Goal: Navigation & Orientation: Find specific page/section

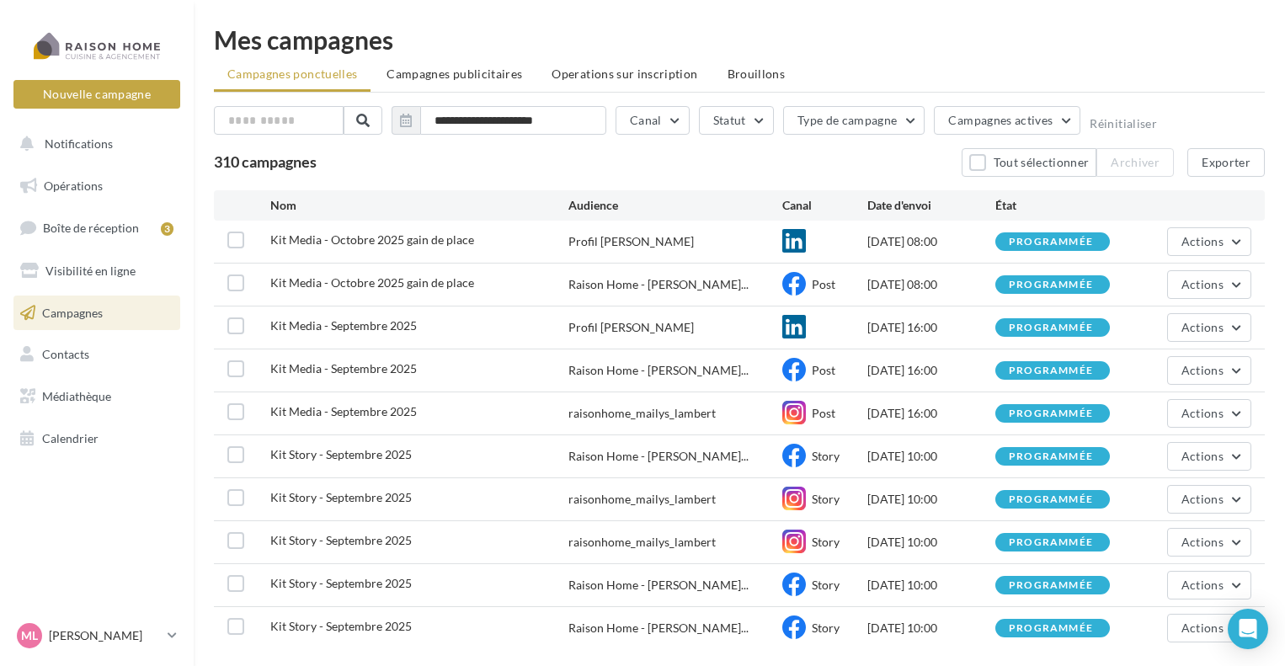
scroll to position [100, 0]
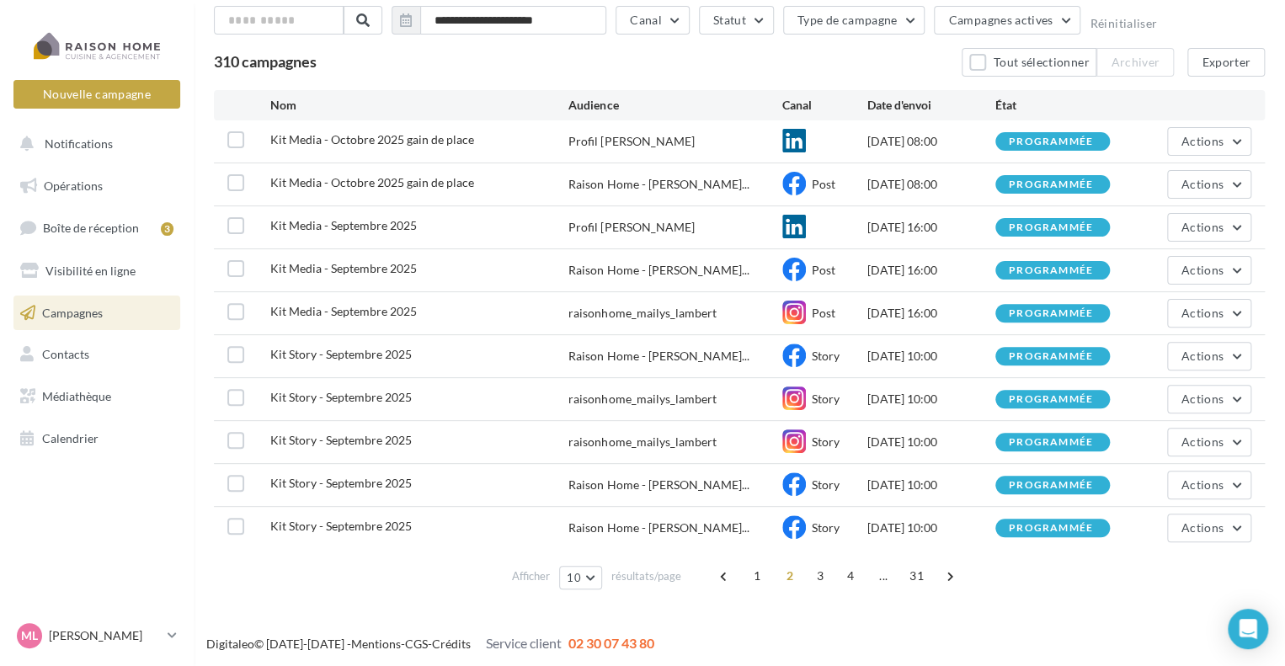
click at [140, 229] on link "Boîte de réception 3" at bounding box center [97, 228] width 174 height 36
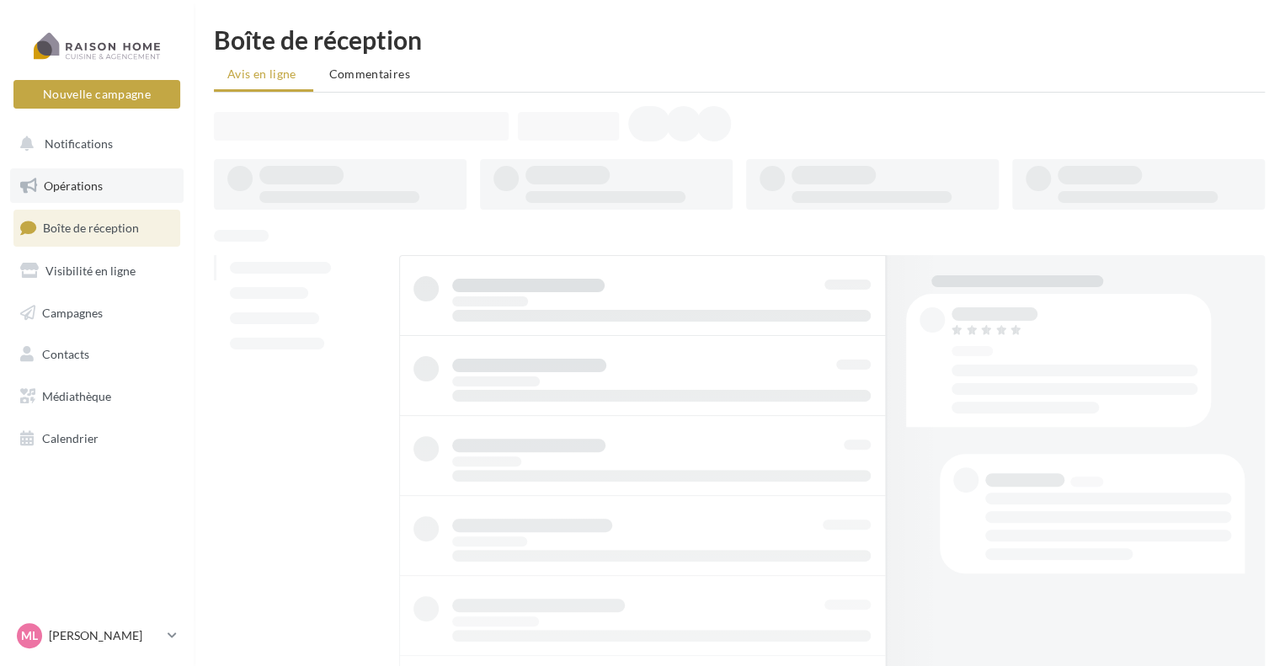
click at [117, 184] on link "Opérations" at bounding box center [97, 185] width 174 height 35
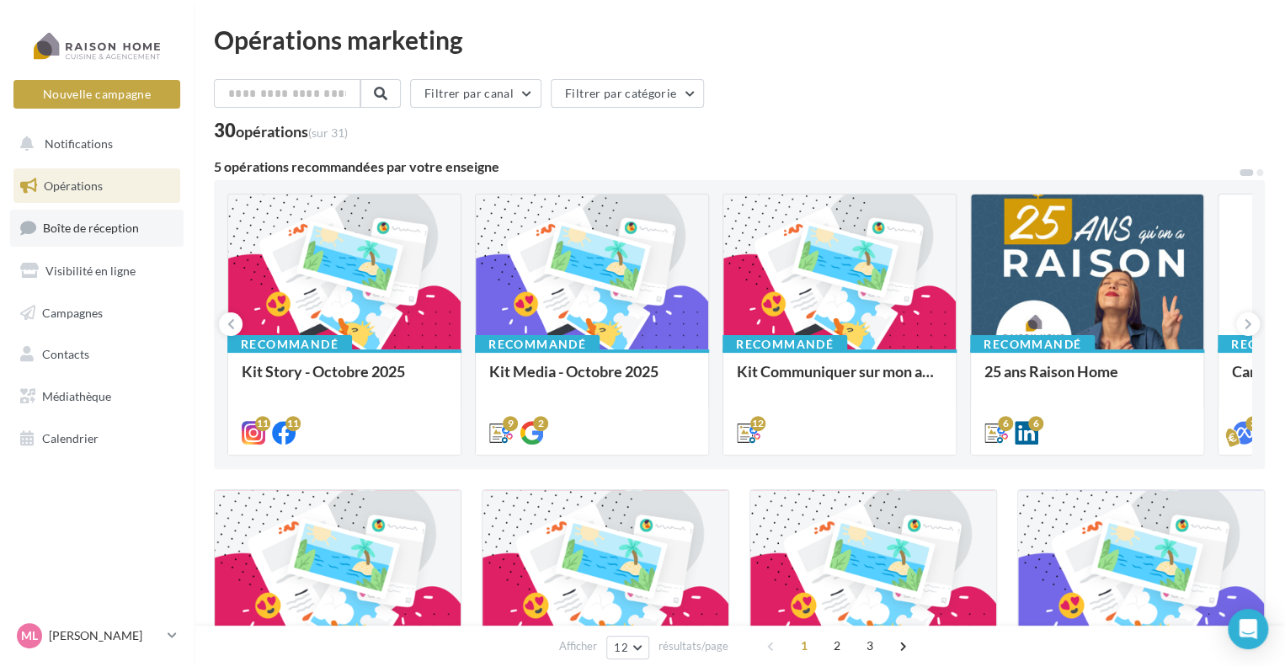
click at [133, 213] on link "Boîte de réception" at bounding box center [97, 228] width 174 height 36
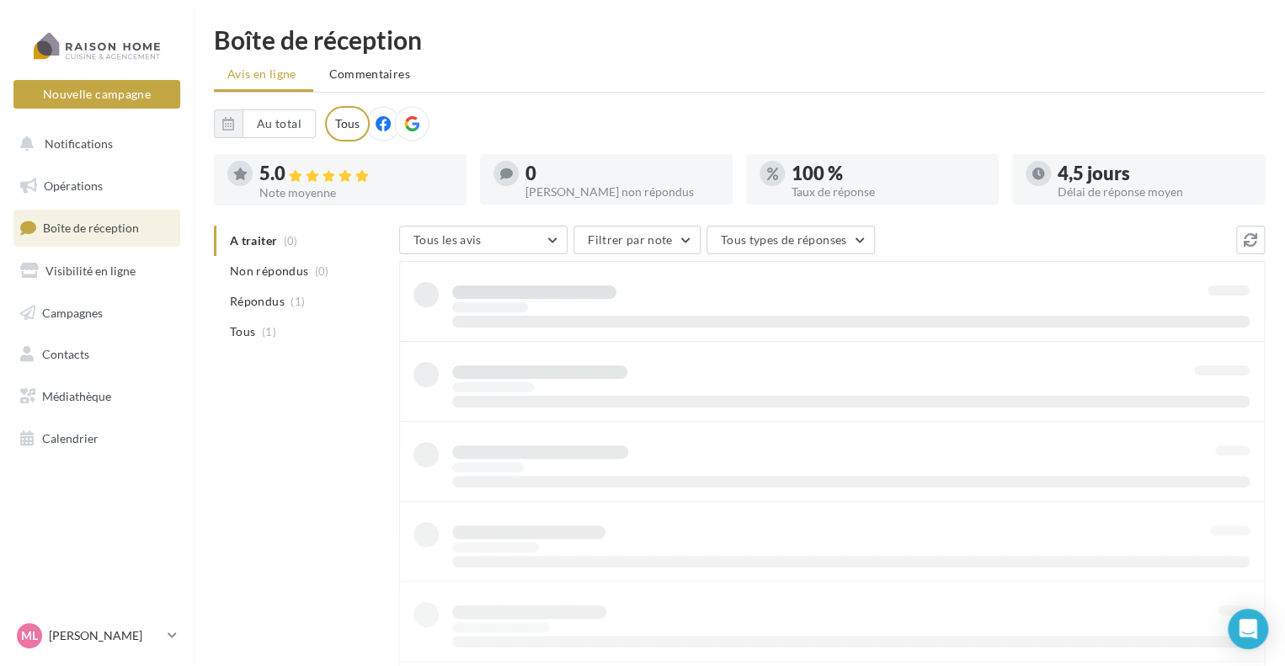
click at [116, 265] on span "Visibilité en ligne" at bounding box center [90, 271] width 90 height 14
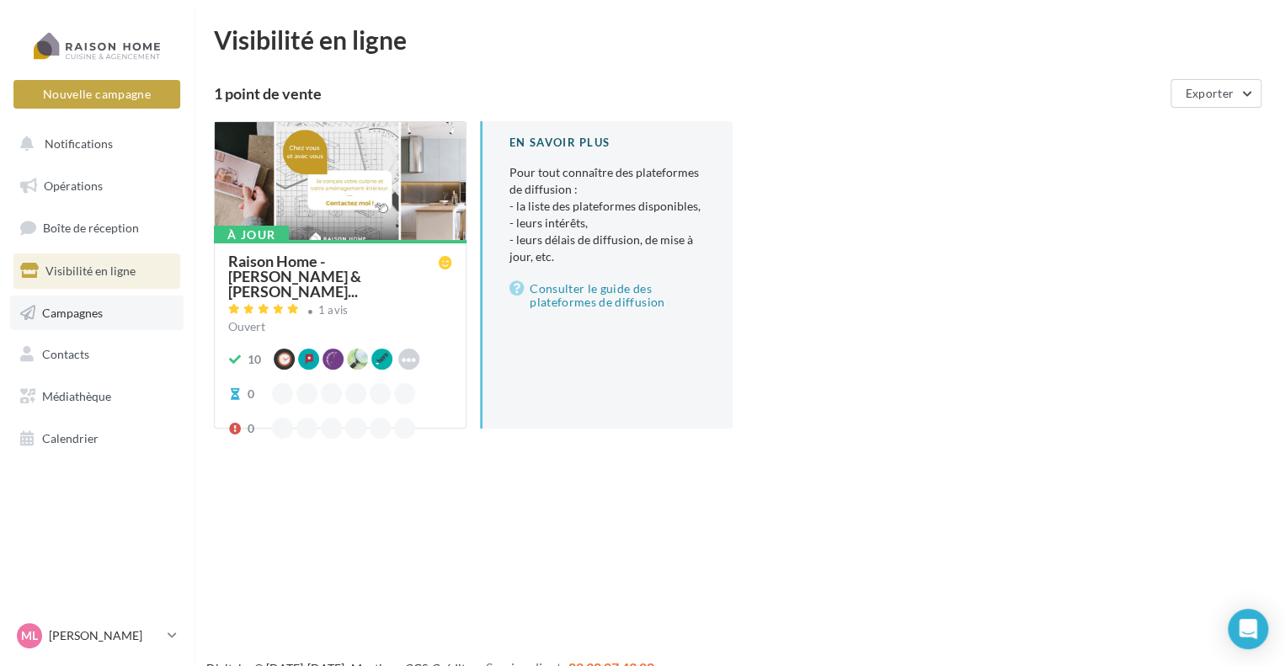
click at [109, 310] on link "Campagnes" at bounding box center [97, 313] width 174 height 35
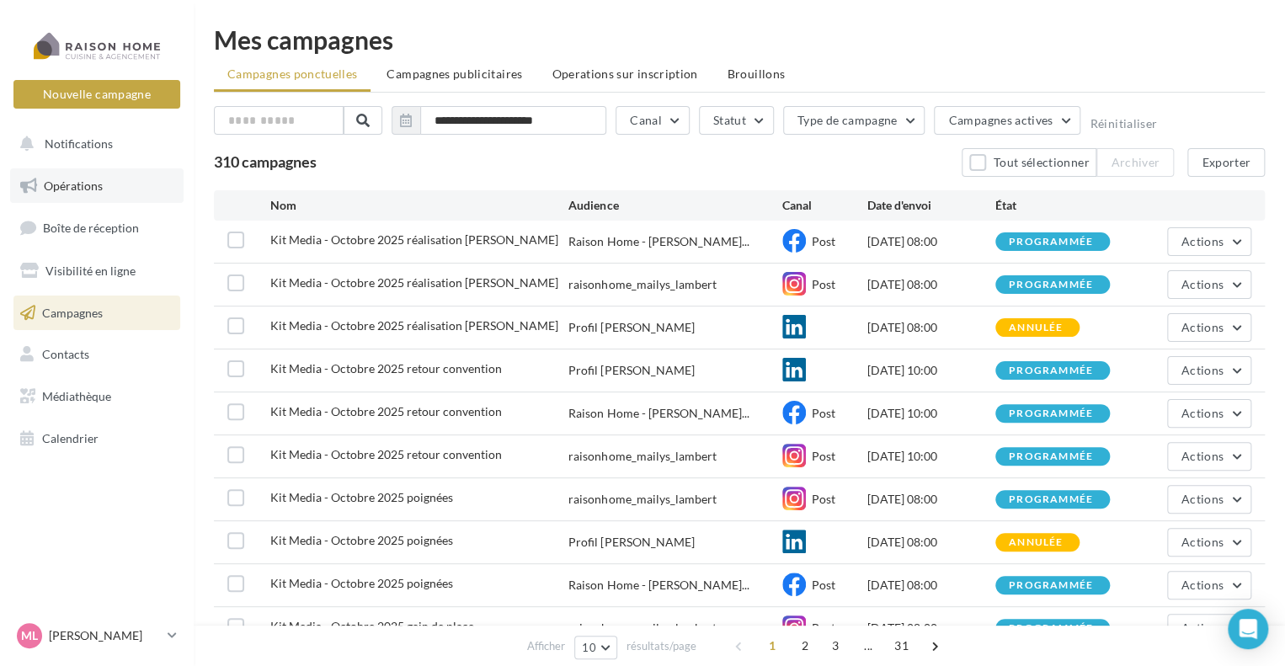
click at [105, 190] on link "Opérations" at bounding box center [97, 185] width 174 height 35
